Goal: Transaction & Acquisition: Download file/media

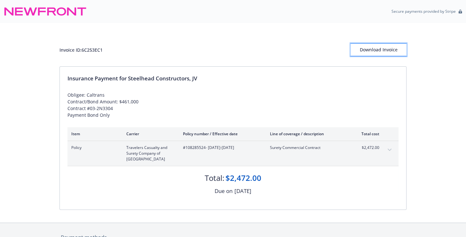
click at [368, 52] on div "Download Invoice" at bounding box center [378, 50] width 56 height 12
